Goal: Information Seeking & Learning: Find specific page/section

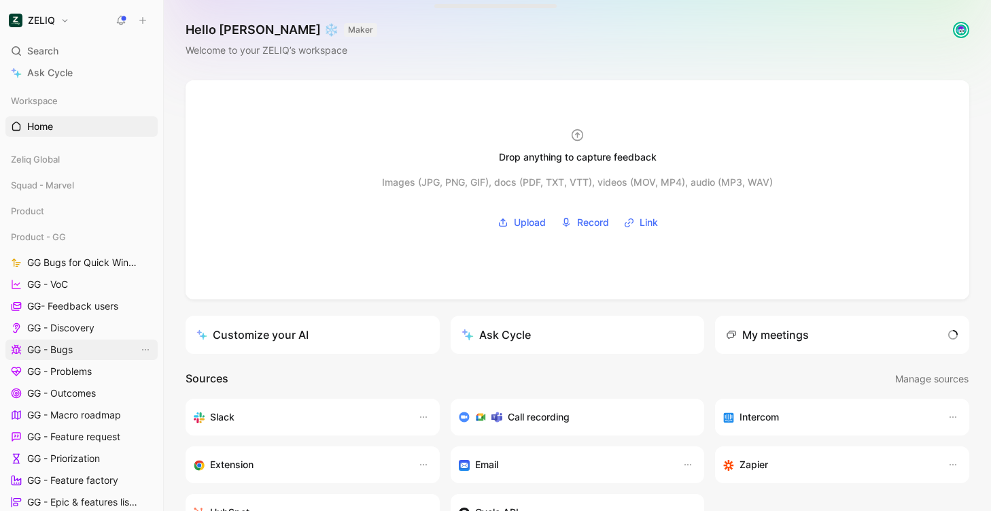
click at [70, 352] on span "GG - Bugs" at bounding box center [50, 350] width 46 height 14
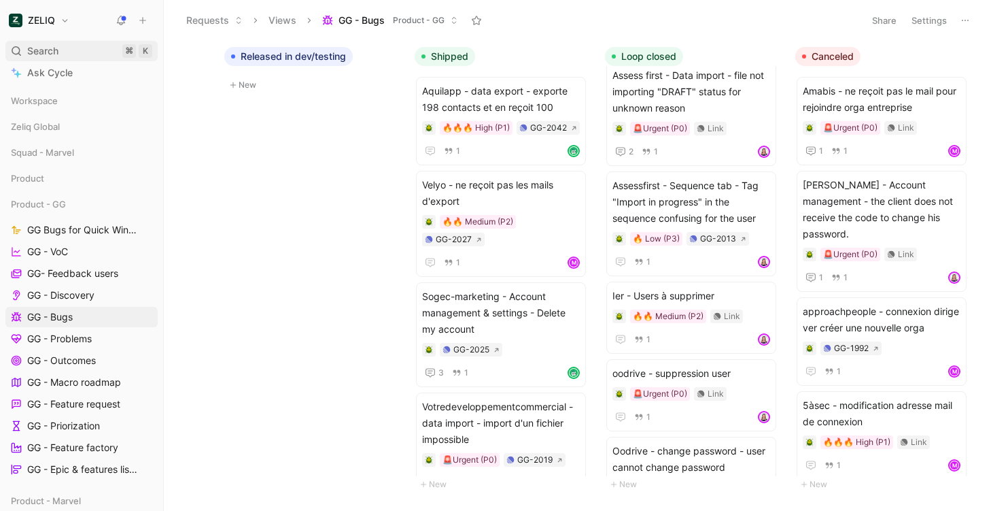
click at [37, 54] on span "Search" at bounding box center [42, 51] width 31 height 16
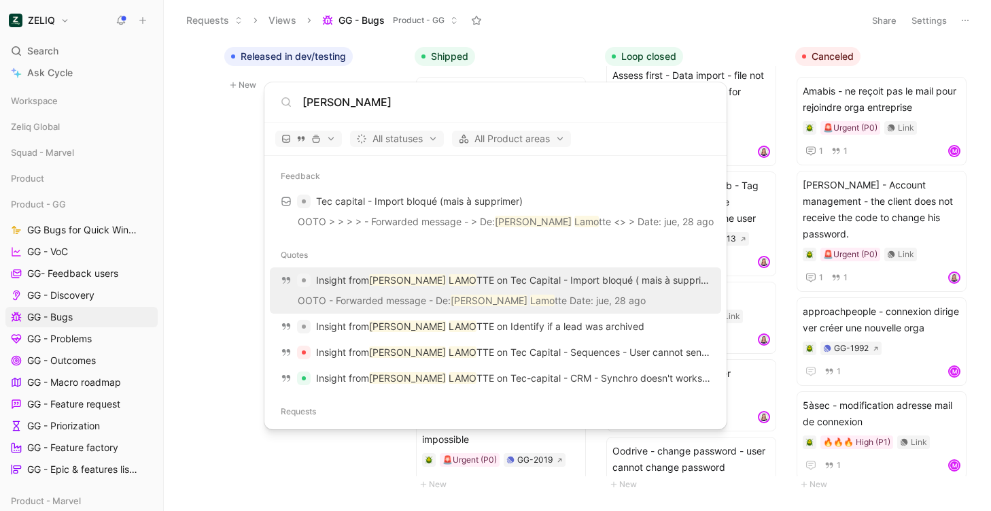
type input "[PERSON_NAME]"
click at [424, 301] on p "OOTO - Forwarded message - De: [PERSON_NAME] tte Date: jue, 28 ago" at bounding box center [495, 302] width 443 height 20
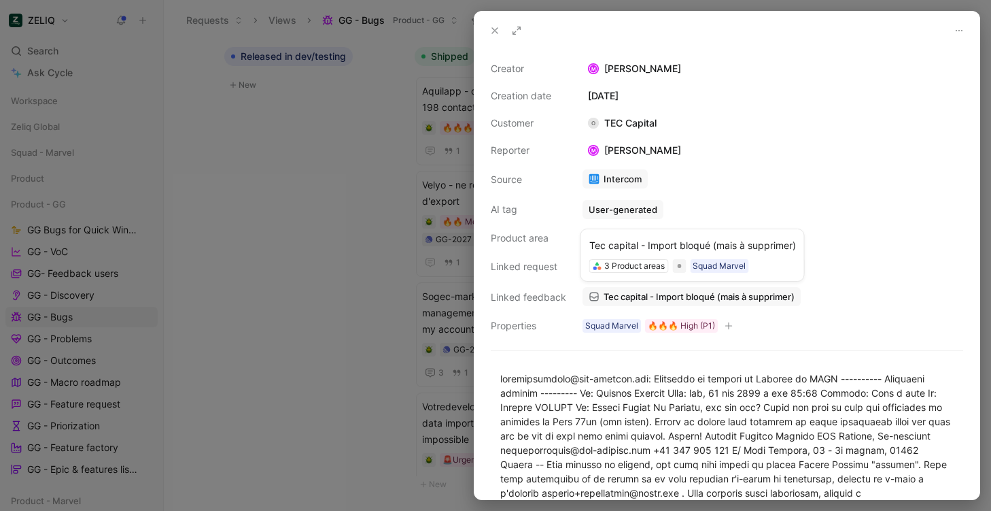
click at [642, 294] on span "Tec capital - Import bloqué (mais à supprimer)" at bounding box center [699, 296] width 191 height 12
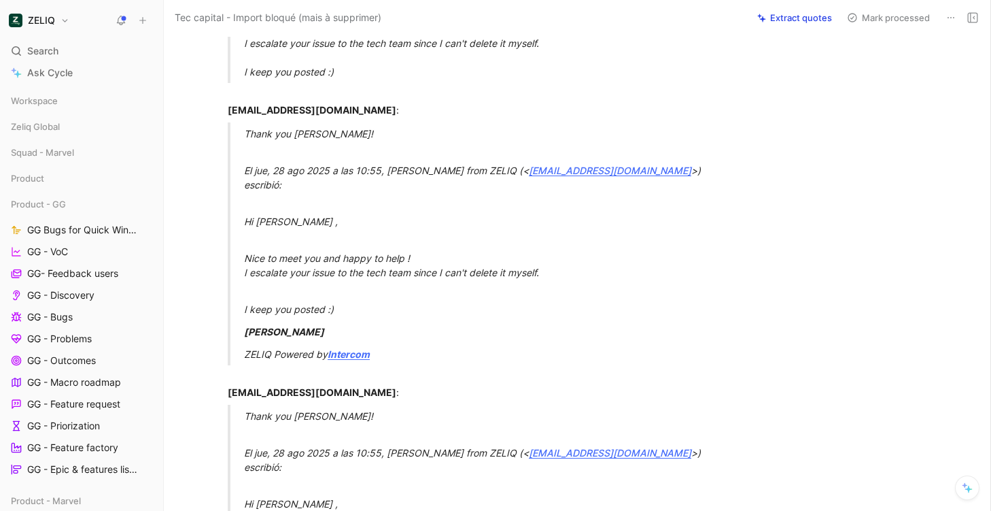
scroll to position [1963, 0]
